Goal: Navigation & Orientation: Find specific page/section

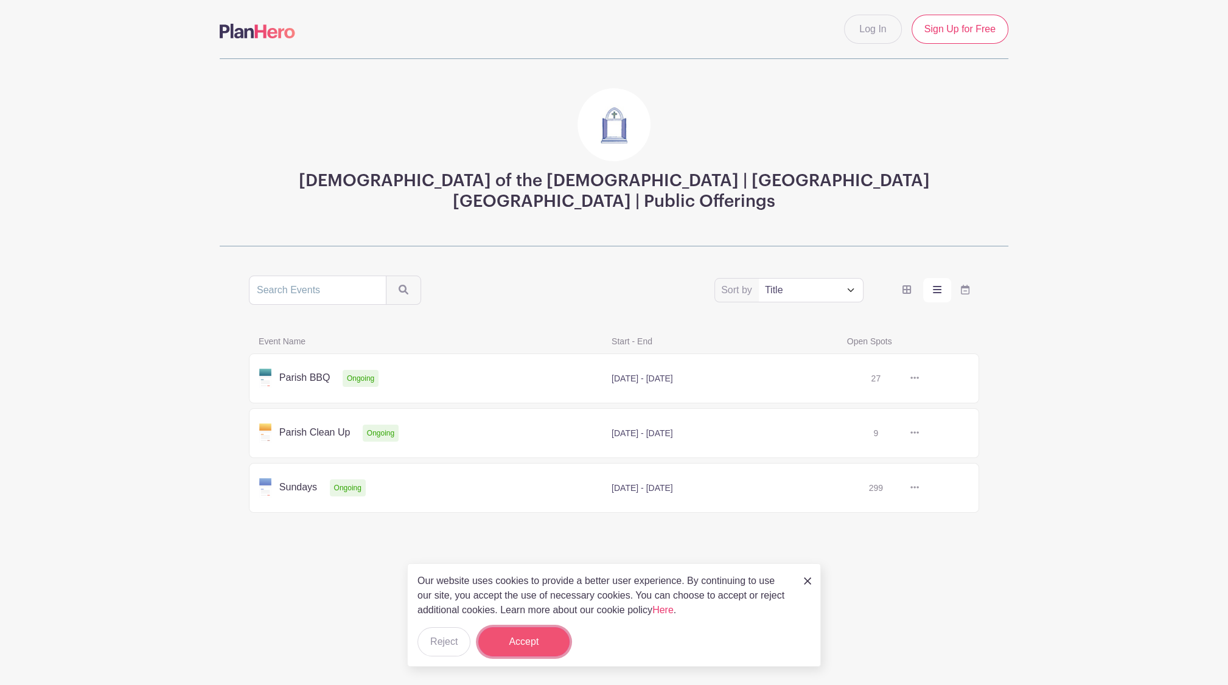
click at [503, 638] on button "Accept" at bounding box center [523, 642] width 91 height 29
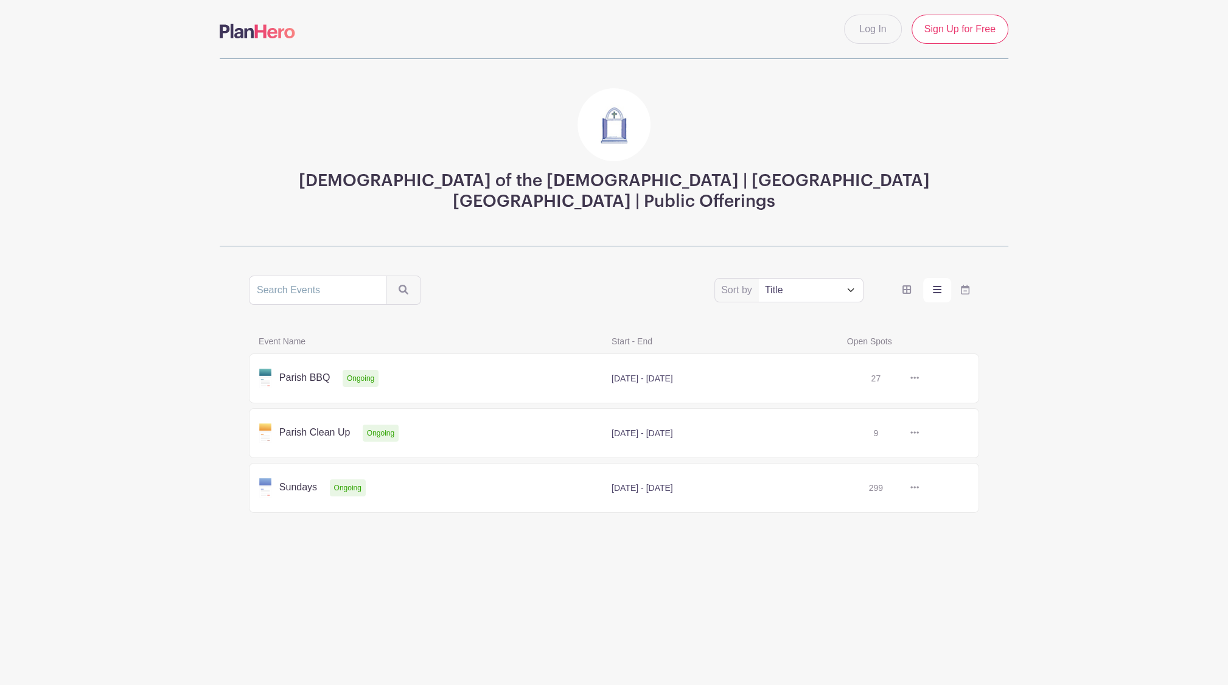
click at [265, 26] on img at bounding box center [257, 31] width 75 height 15
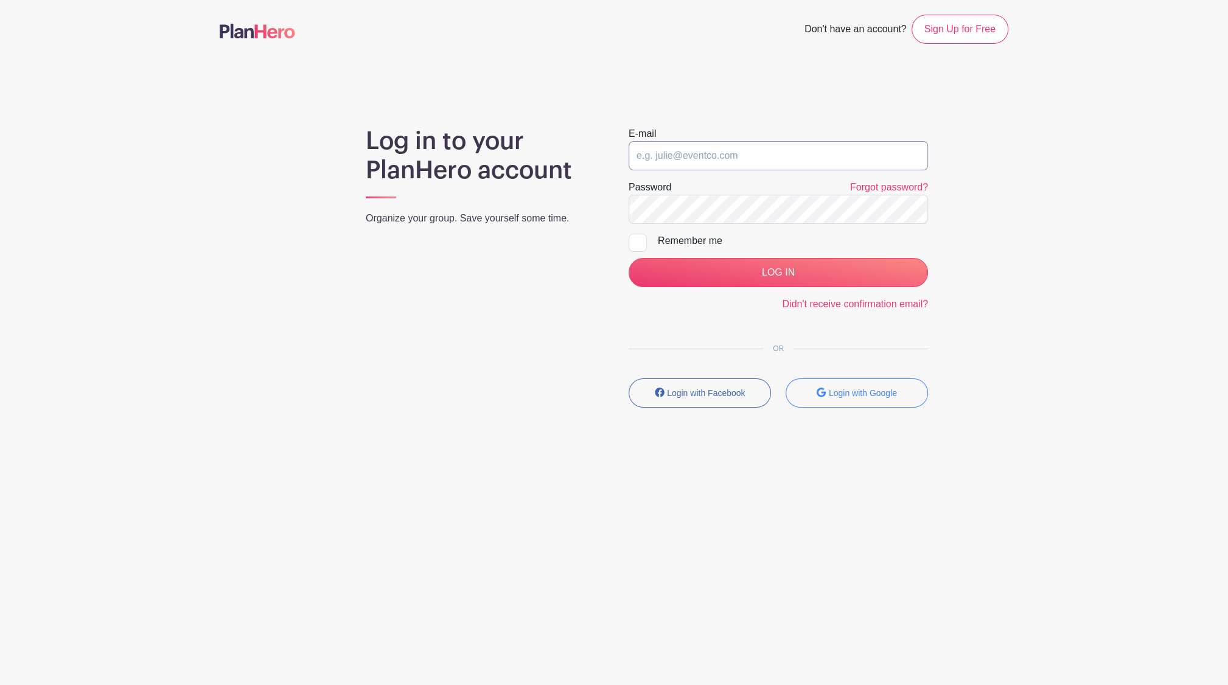
type input "[EMAIL_ADDRESS][DOMAIN_NAME]"
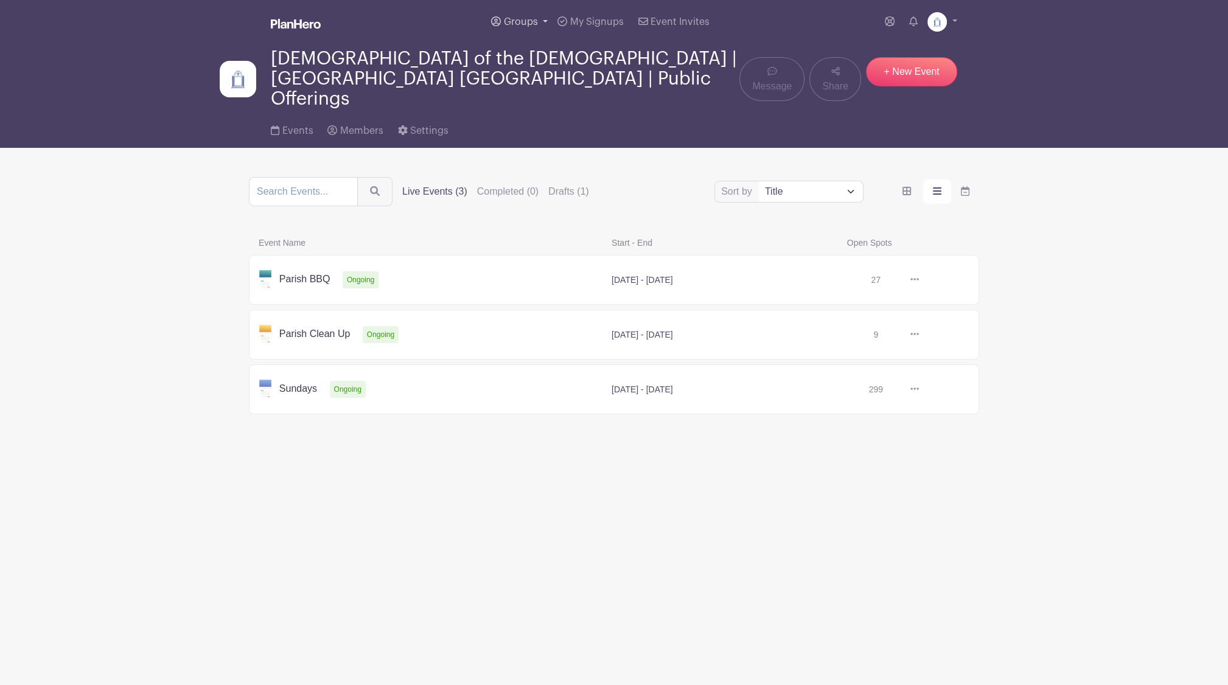
click at [536, 19] on span "Groups" at bounding box center [521, 22] width 34 height 10
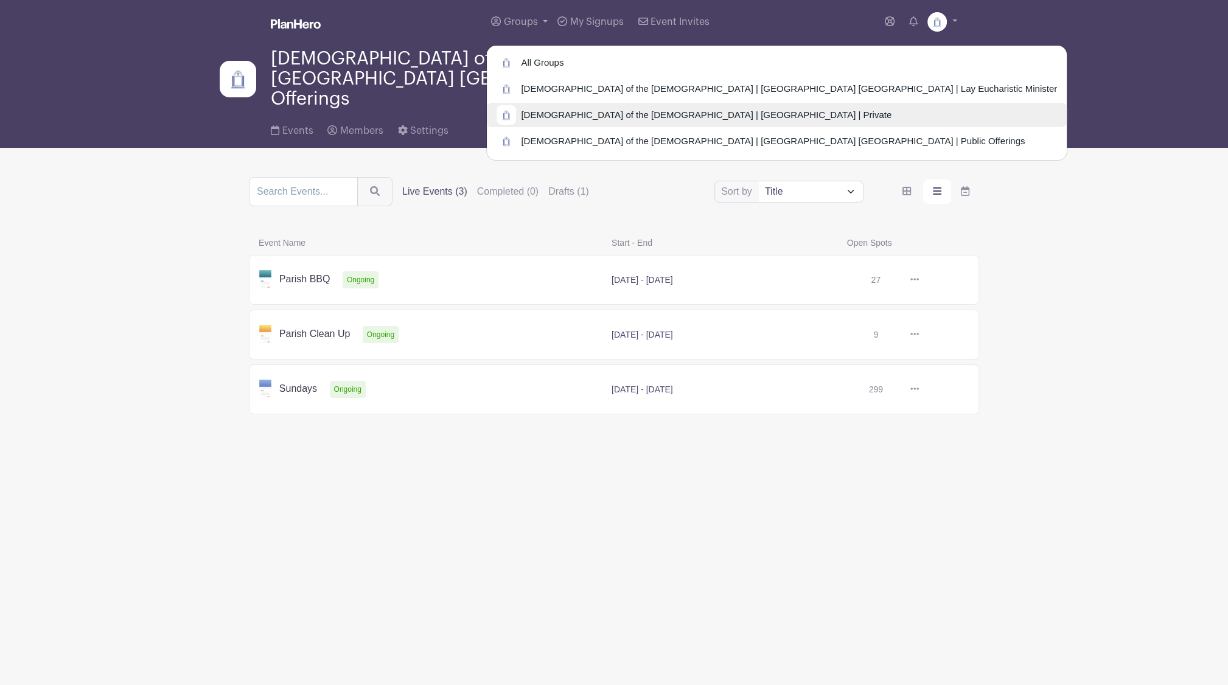
click at [571, 113] on span "[DEMOGRAPHIC_DATA] of the [DEMOGRAPHIC_DATA] | [GEOGRAPHIC_DATA] | Private" at bounding box center [704, 115] width 376 height 14
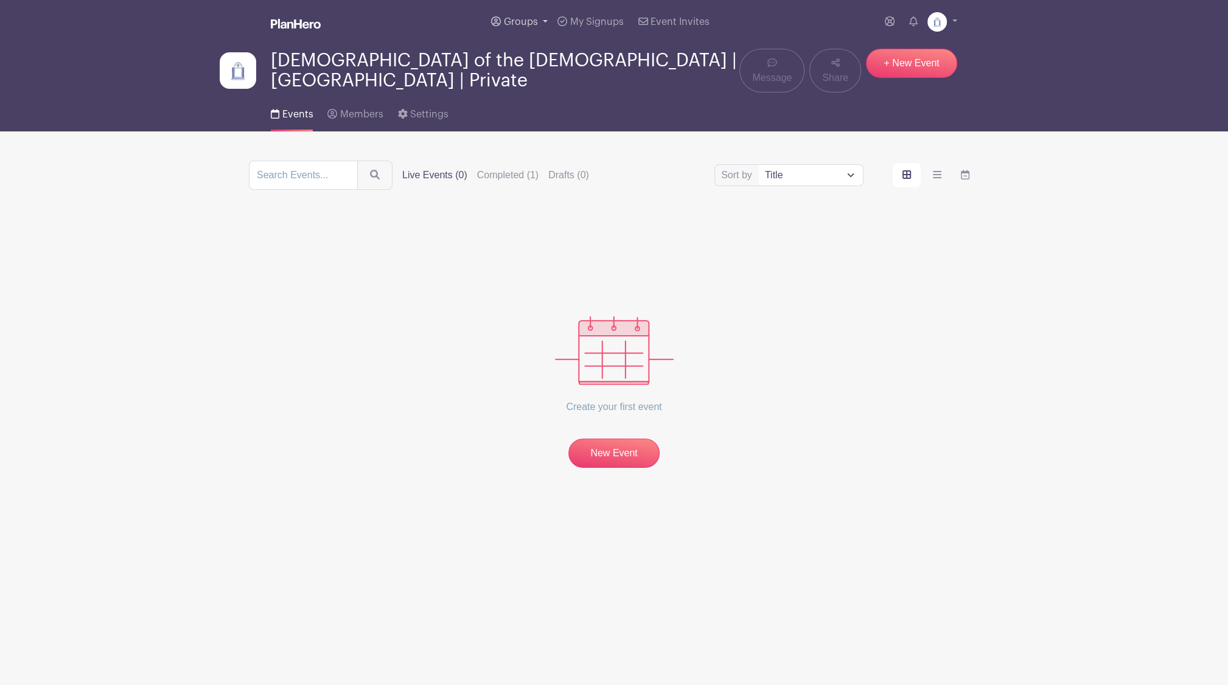
click at [540, 27] on link "Groups" at bounding box center [519, 22] width 66 height 44
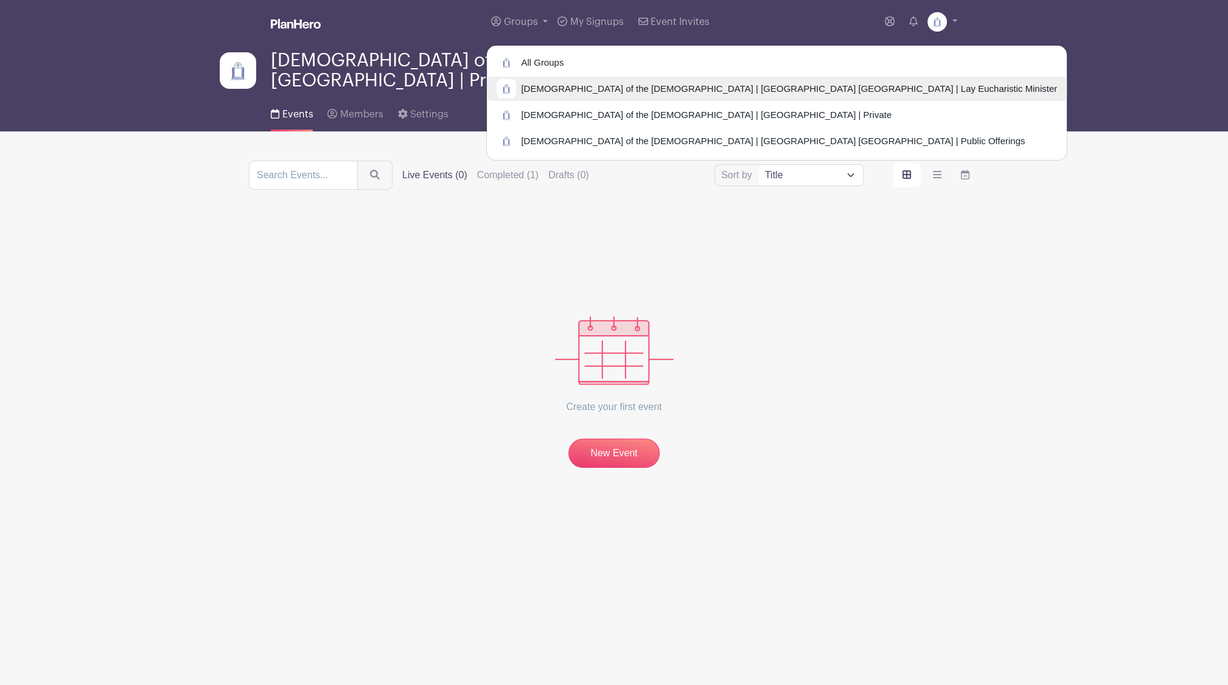
click at [565, 86] on span "[DEMOGRAPHIC_DATA] of the [DEMOGRAPHIC_DATA] | [GEOGRAPHIC_DATA] [GEOGRAPHIC_DA…" at bounding box center [786, 89] width 541 height 14
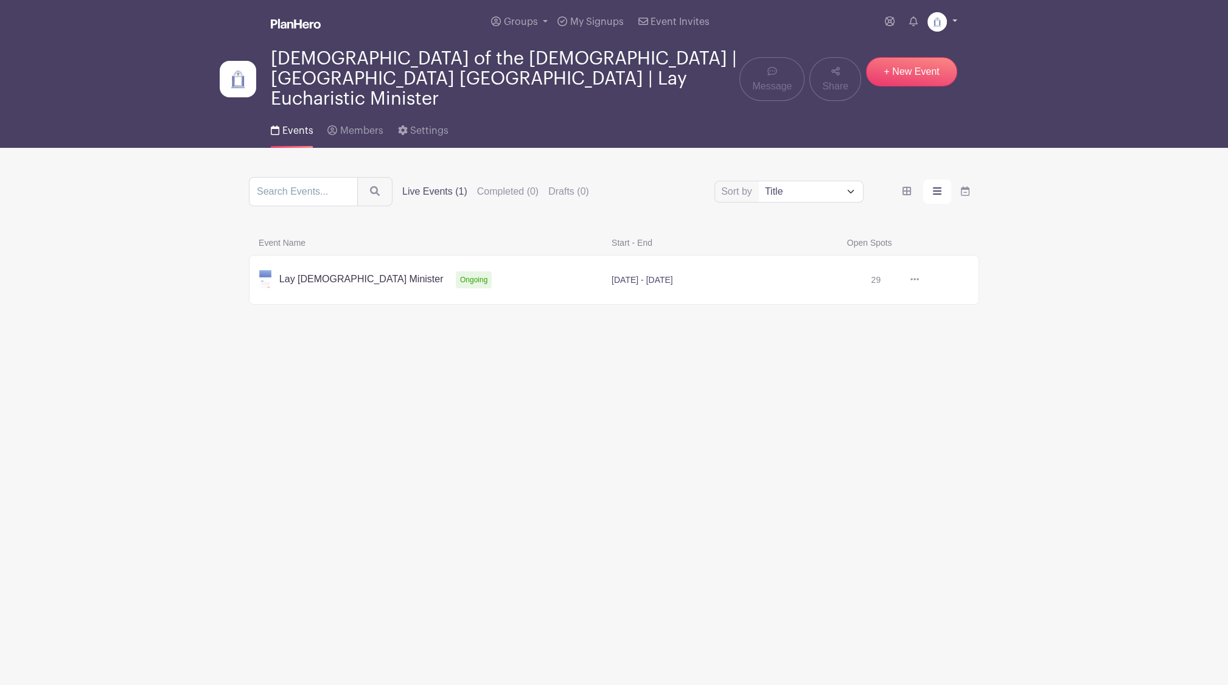
click at [944, 18] on img at bounding box center [937, 21] width 19 height 19
click at [902, 107] on link "Logout" at bounding box center [909, 99] width 96 height 19
